Goal: Navigation & Orientation: Find specific page/section

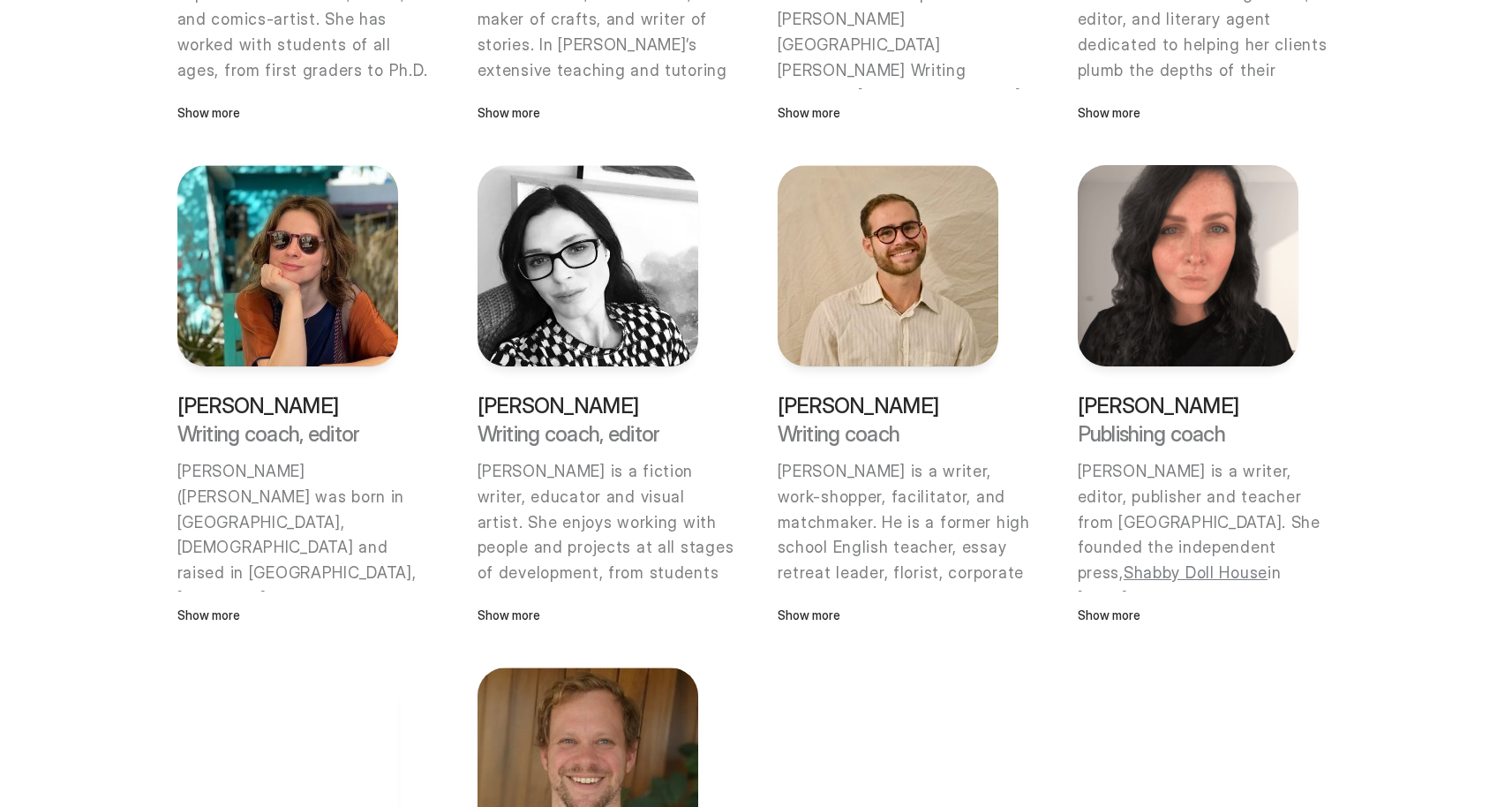
scroll to position [471, 0]
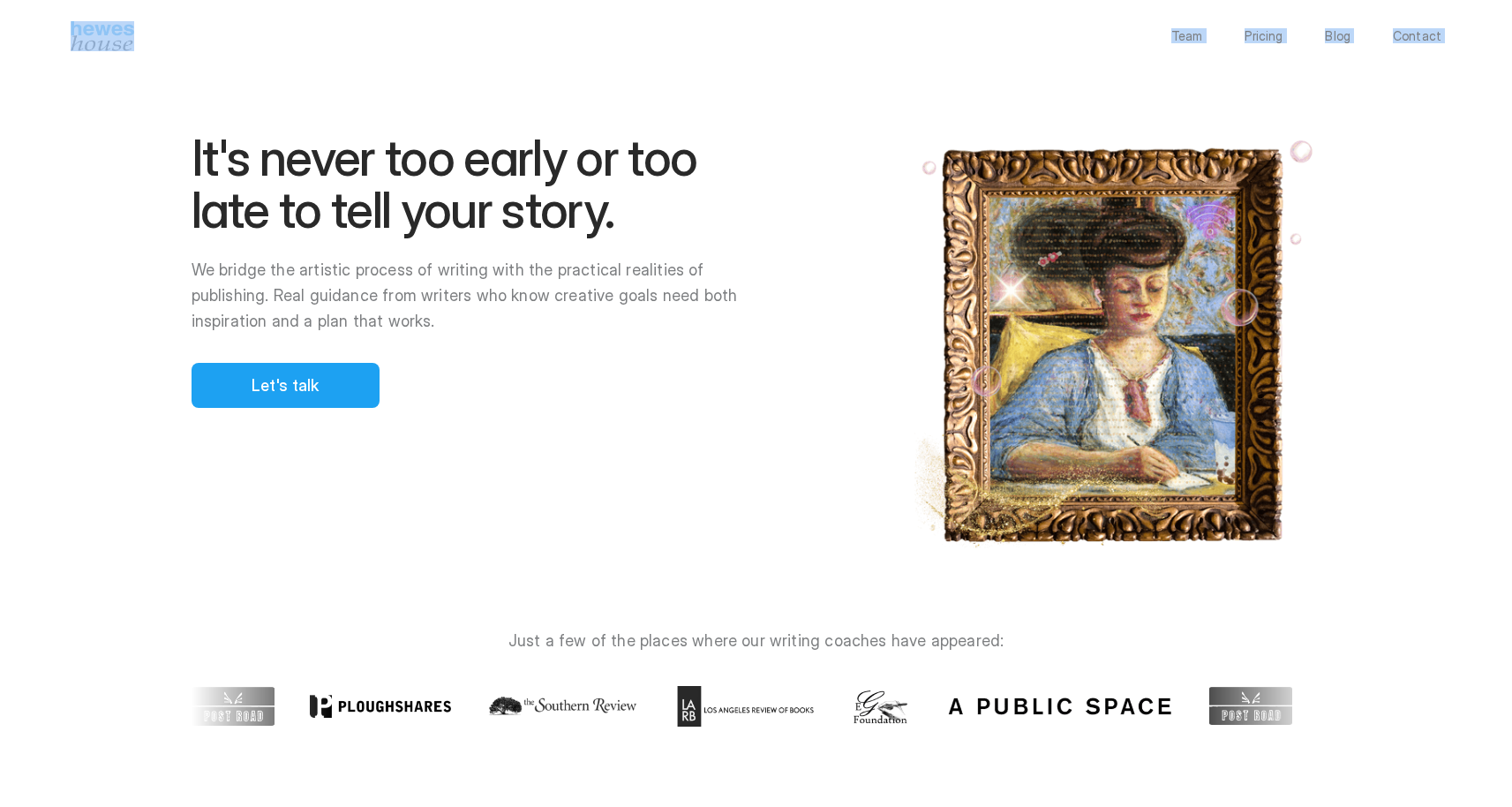
drag, startPoint x: 192, startPoint y: 158, endPoint x: 556, endPoint y: 192, distance: 365.6
drag, startPoint x: 623, startPoint y: 205, endPoint x: 612, endPoint y: 211, distance: 12.5
click at [620, 205] on div at bounding box center [876, 404] width 1271 height 807
drag, startPoint x: 618, startPoint y: 219, endPoint x: 481, endPoint y: 197, distance: 138.8
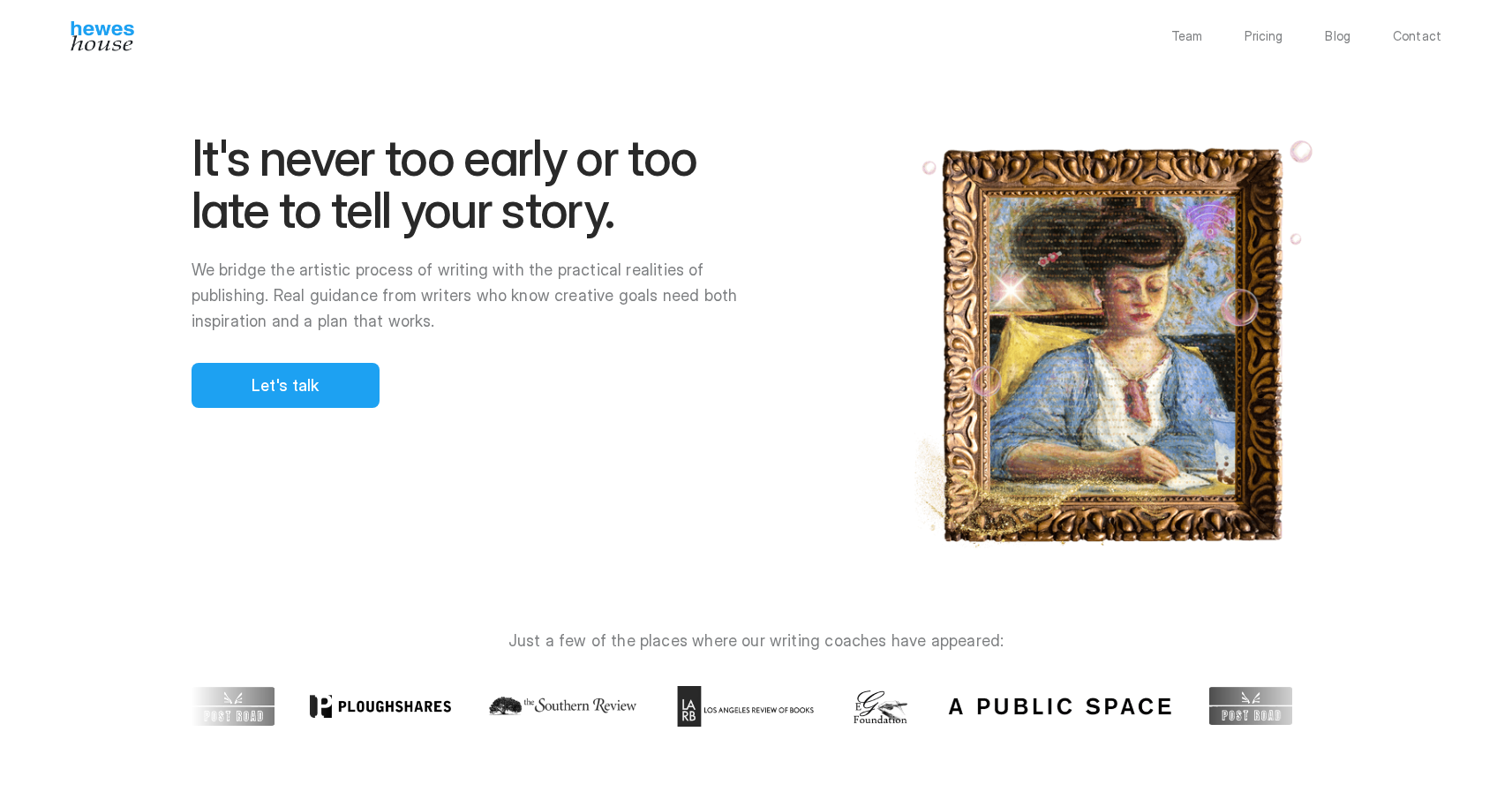
click at [481, 197] on div at bounding box center [876, 404] width 1271 height 807
click at [340, 392] on div at bounding box center [876, 404] width 1271 height 807
click at [292, 383] on div at bounding box center [876, 404] width 1271 height 807
click at [302, 404] on div at bounding box center [876, 404] width 1271 height 807
click at [371, 389] on div at bounding box center [876, 404] width 1271 height 807
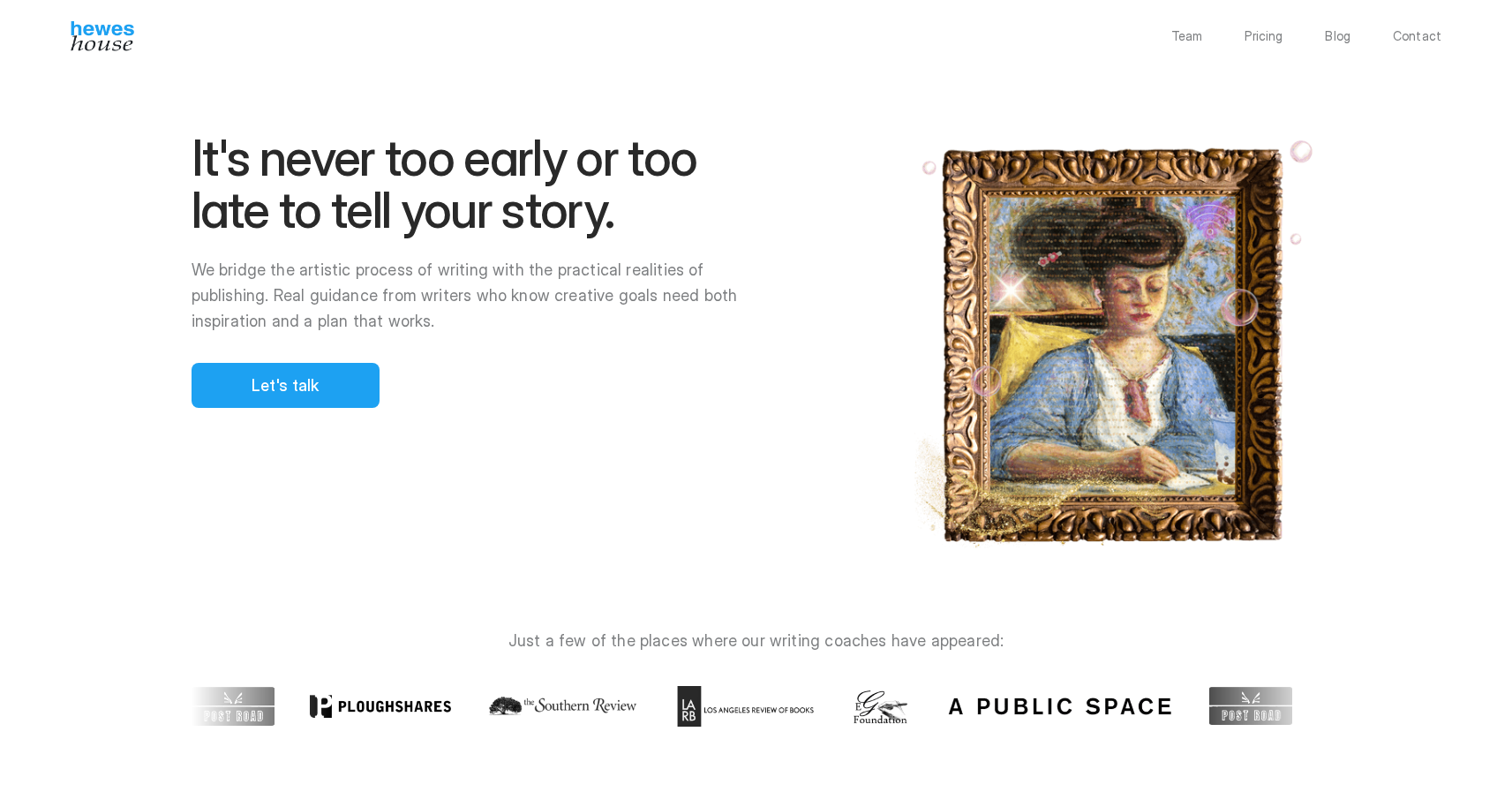
click at [1042, 375] on div at bounding box center [876, 404] width 1271 height 807
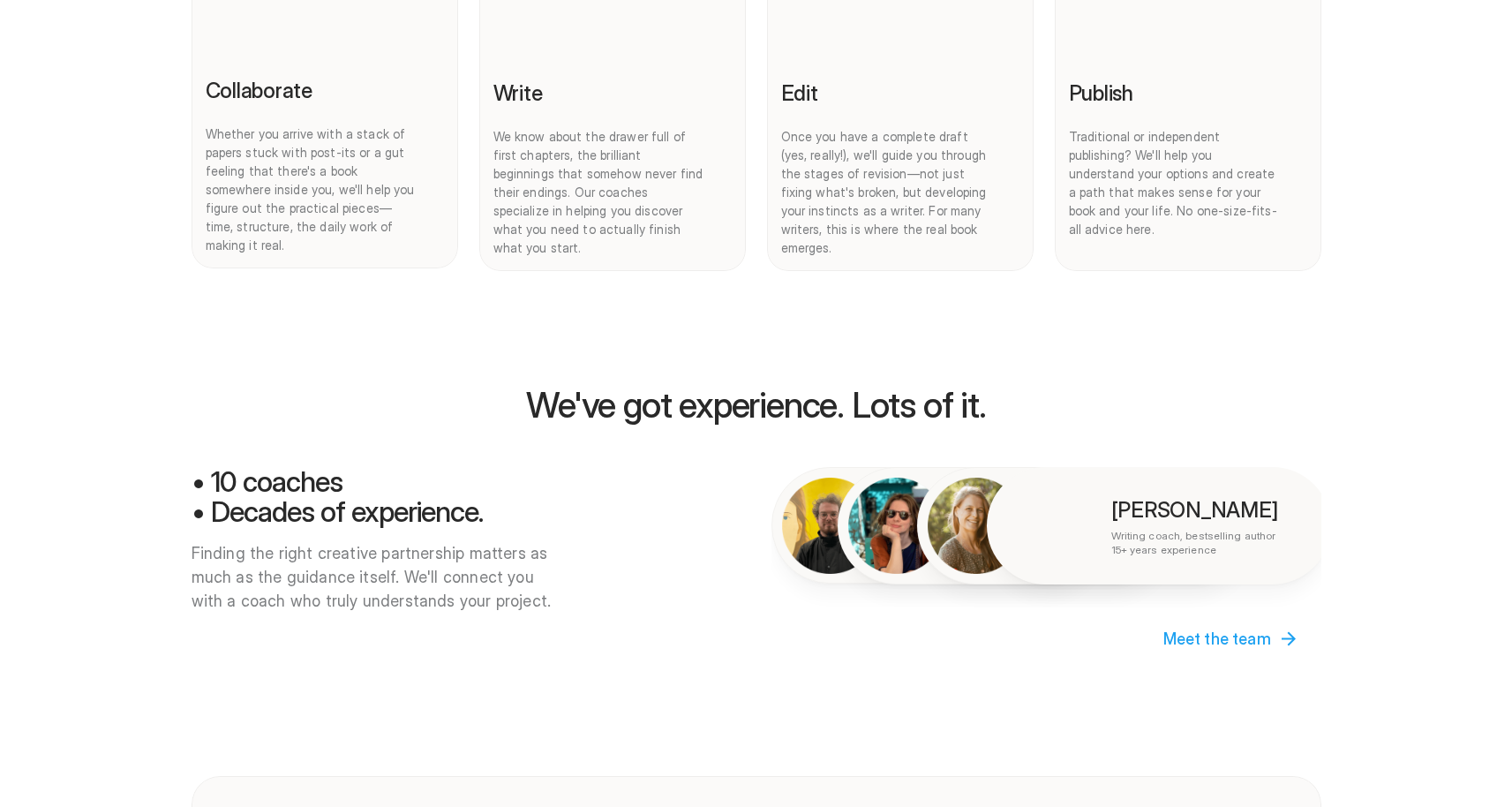
scroll to position [1669, 0]
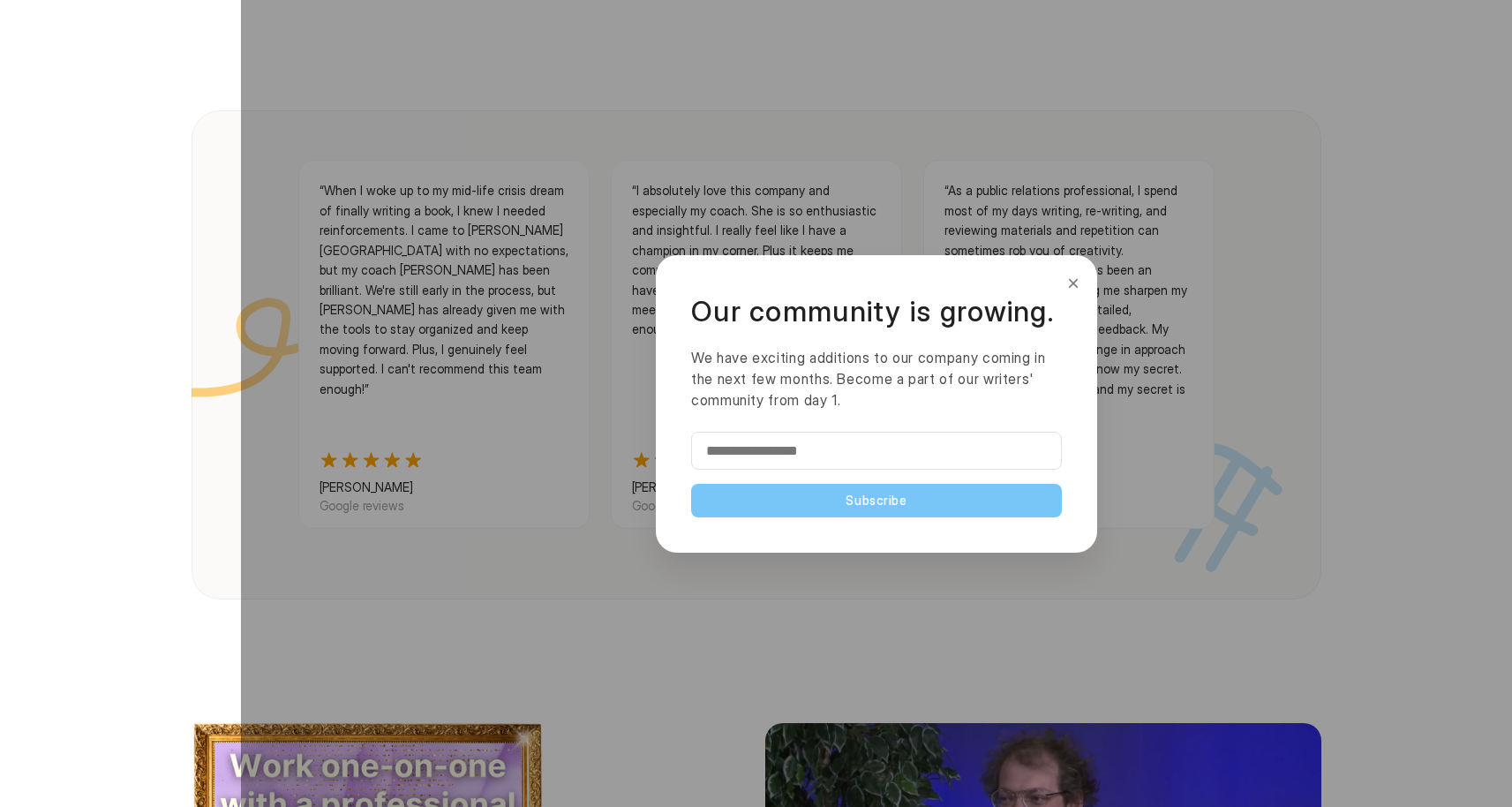
click at [1074, 282] on button "×" at bounding box center [1073, 283] width 20 height 28
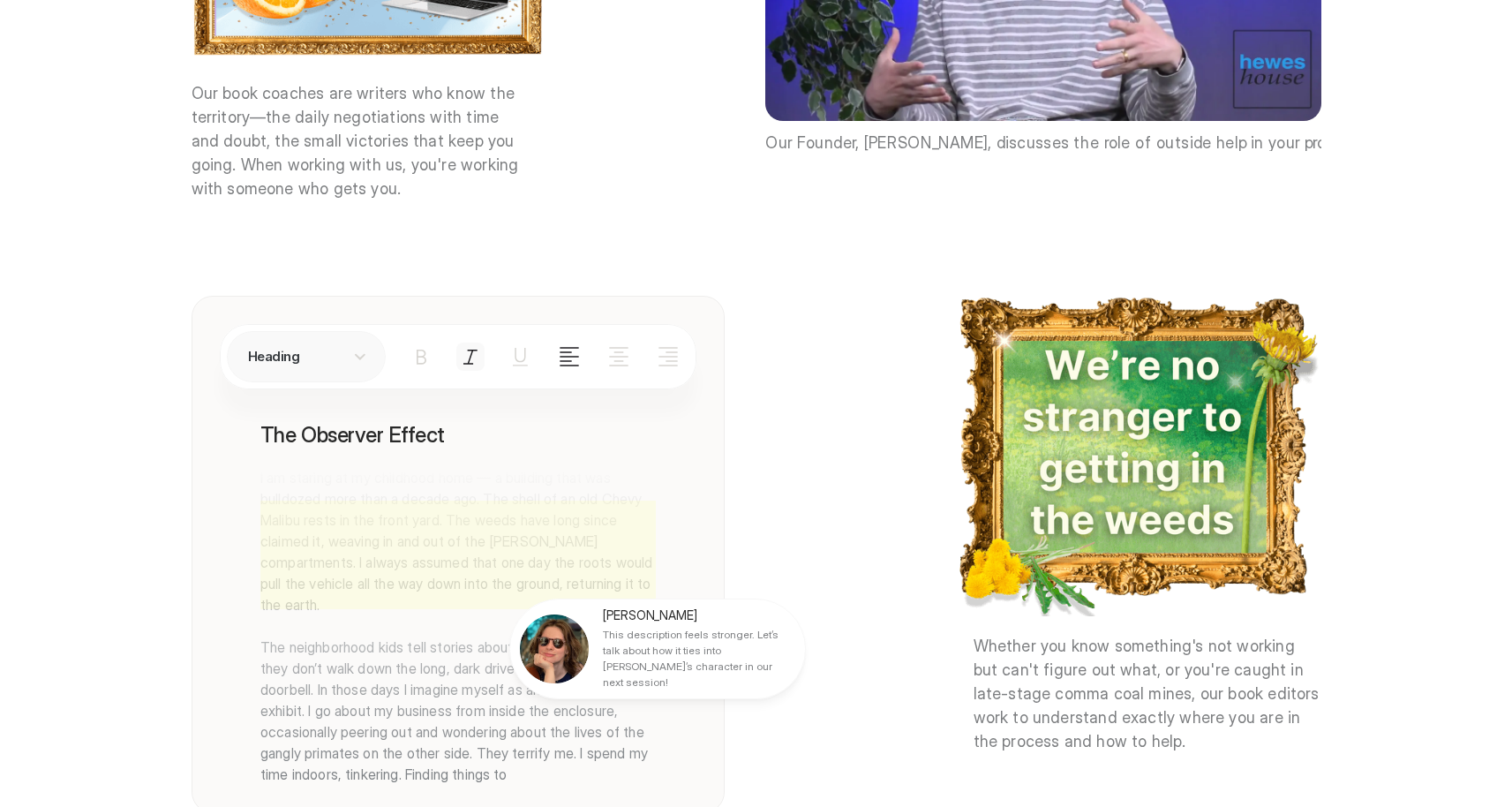
scroll to position [2588, 0]
